Goal: Feedback & Contribution: Leave review/rating

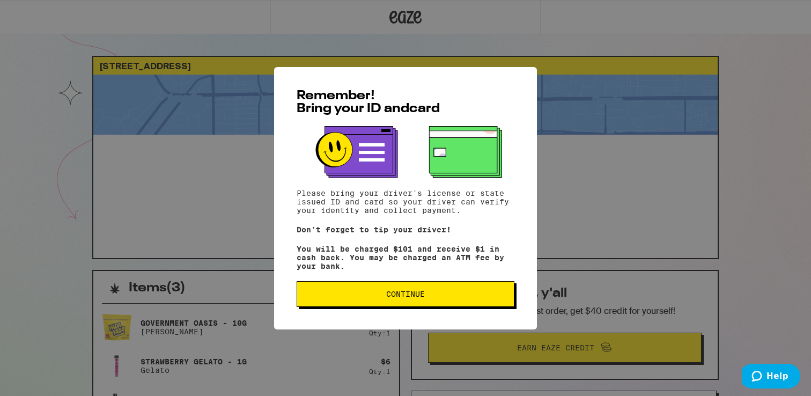
click at [387, 295] on span "Continue" at bounding box center [405, 294] width 39 height 8
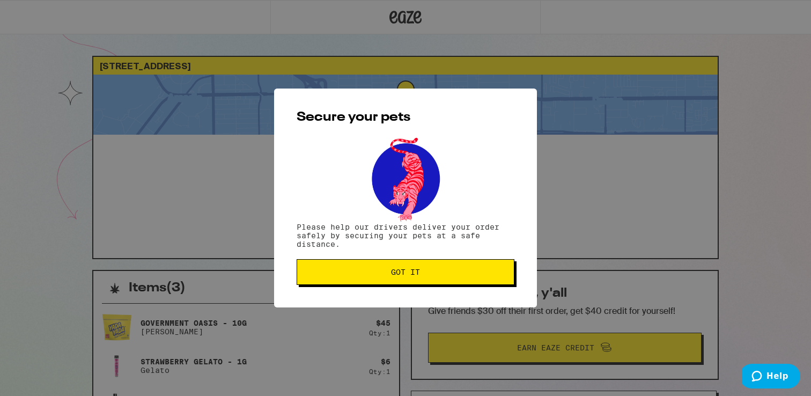
click at [387, 274] on span "Got it" at bounding box center [406, 272] width 200 height 8
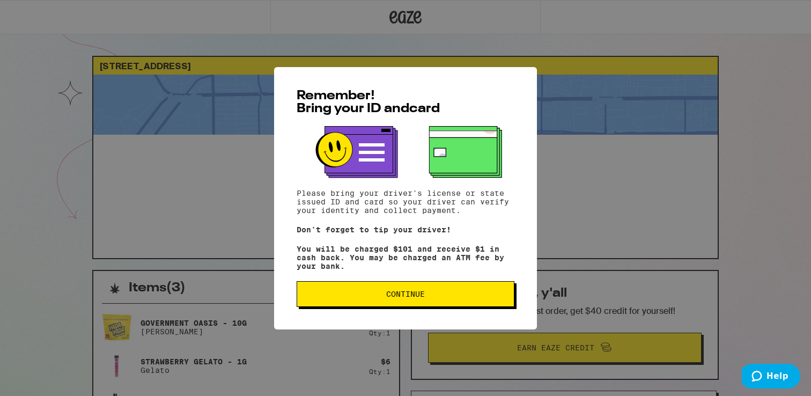
click at [370, 292] on button "Continue" at bounding box center [406, 294] width 218 height 26
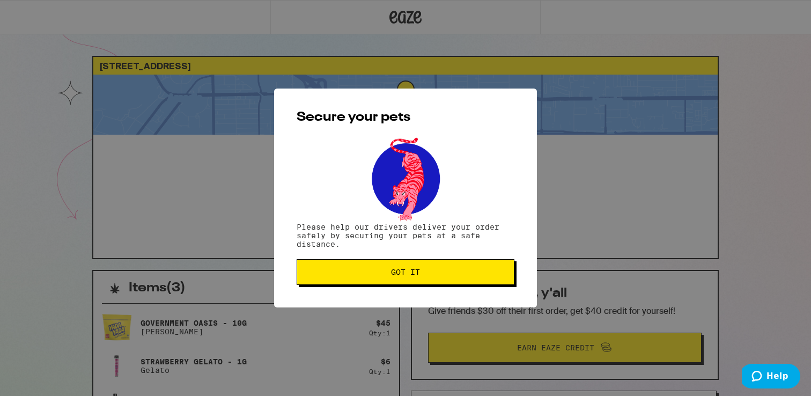
click at [444, 274] on span "Got it" at bounding box center [406, 272] width 200 height 8
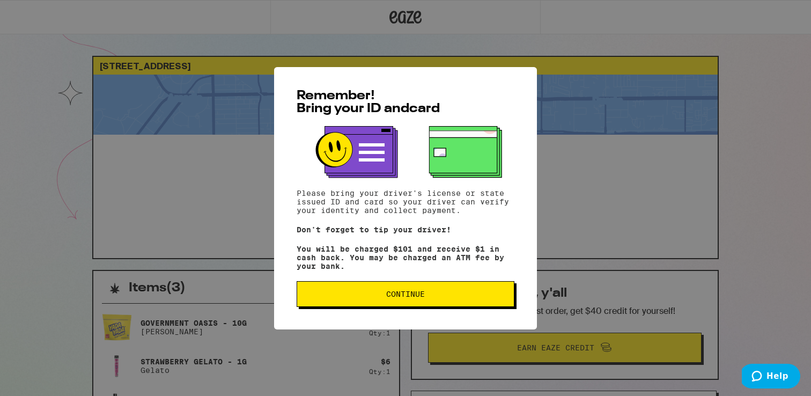
click at [496, 298] on span "Continue" at bounding box center [406, 294] width 200 height 8
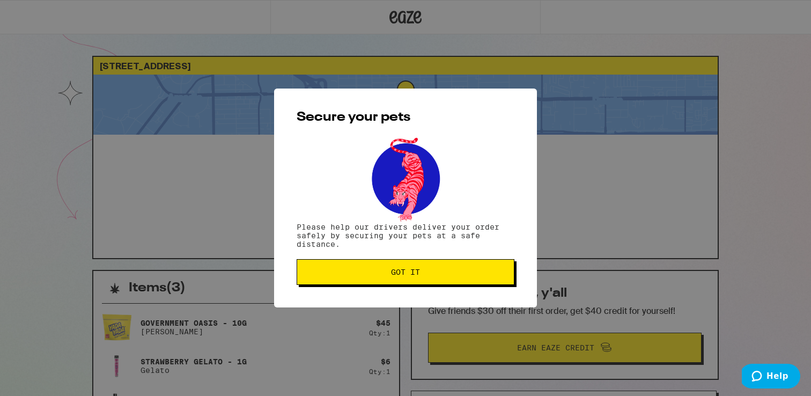
click at [491, 282] on button "Got it" at bounding box center [406, 272] width 218 height 26
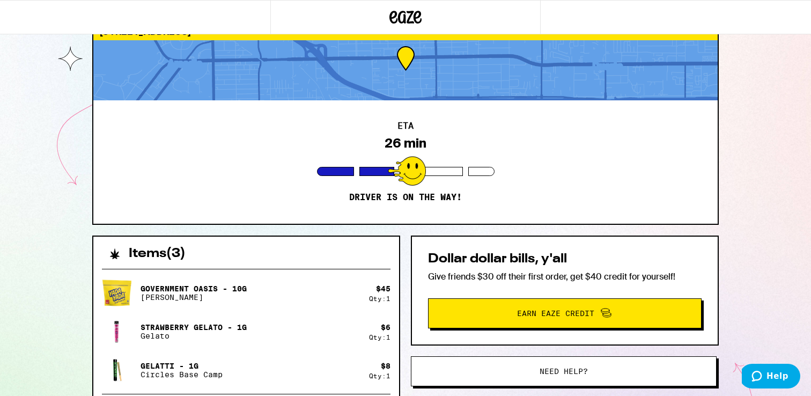
scroll to position [35, 0]
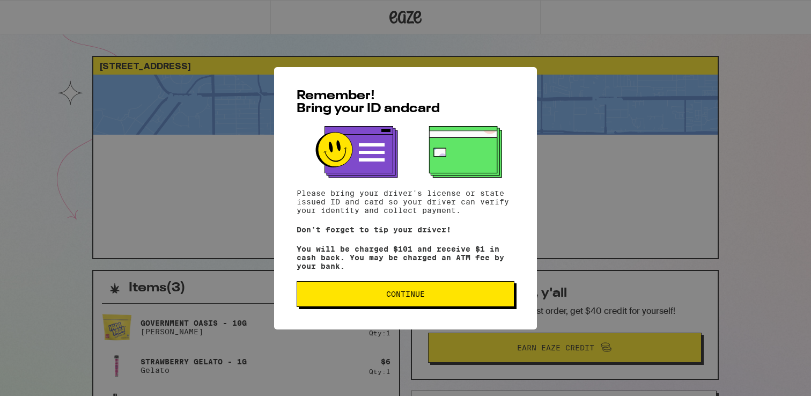
scroll to position [35, 0]
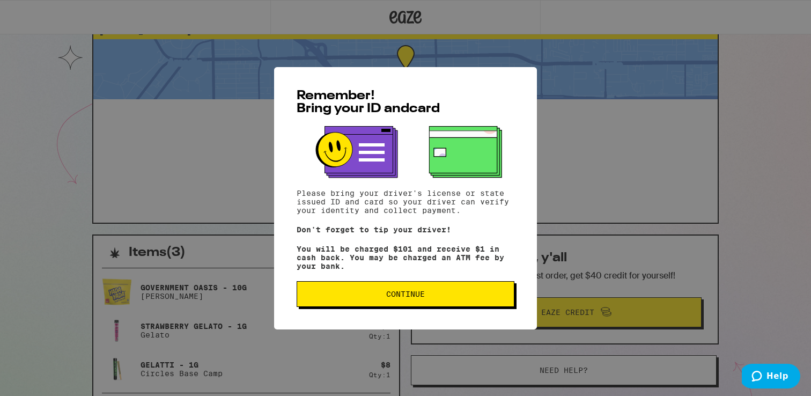
click at [385, 287] on button "Continue" at bounding box center [406, 294] width 218 height 26
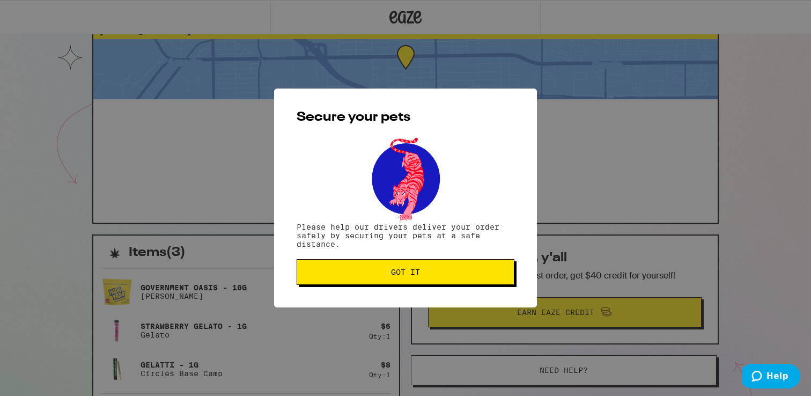
click at [407, 273] on span "Got it" at bounding box center [405, 272] width 29 height 8
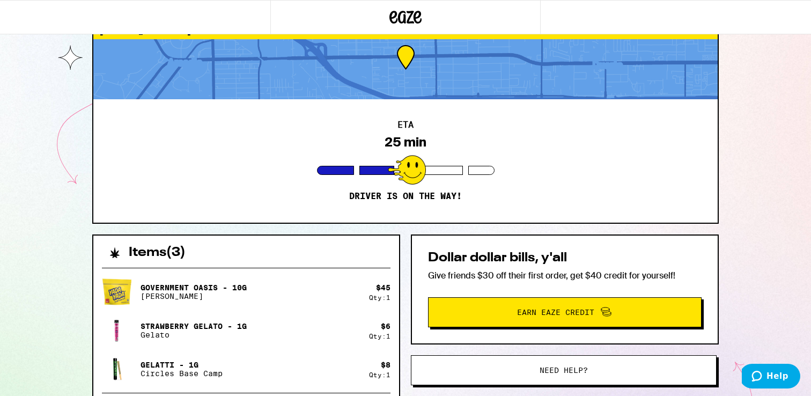
scroll to position [0, 0]
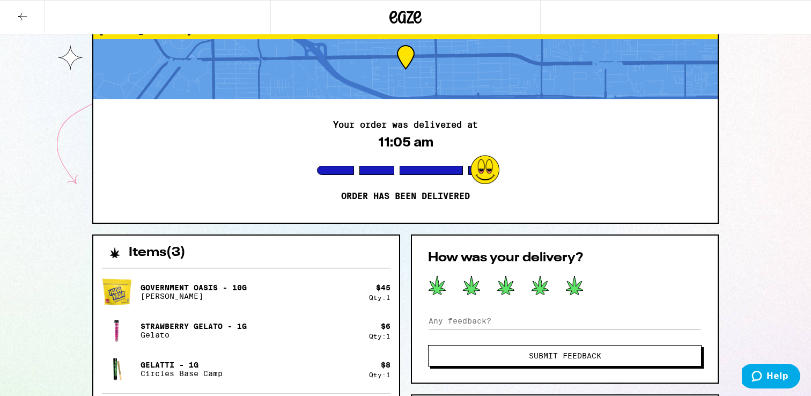
click at [574, 283] on icon at bounding box center [574, 285] width 17 height 19
click at [535, 350] on button "Submit Feedback" at bounding box center [565, 355] width 274 height 21
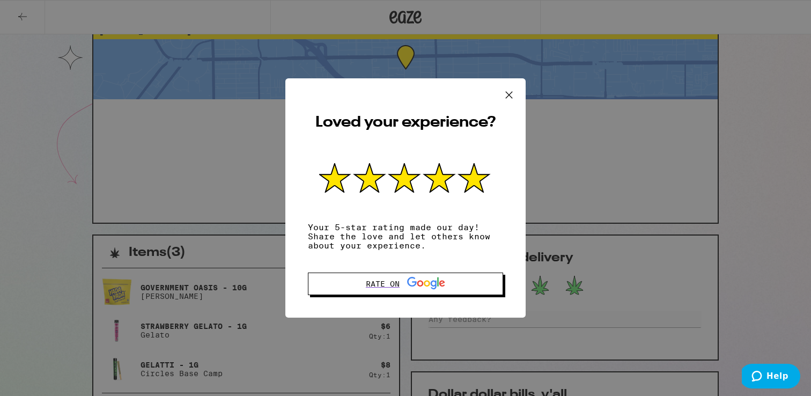
click at [513, 88] on icon at bounding box center [509, 95] width 16 height 16
